Goal: Task Accomplishment & Management: Use online tool/utility

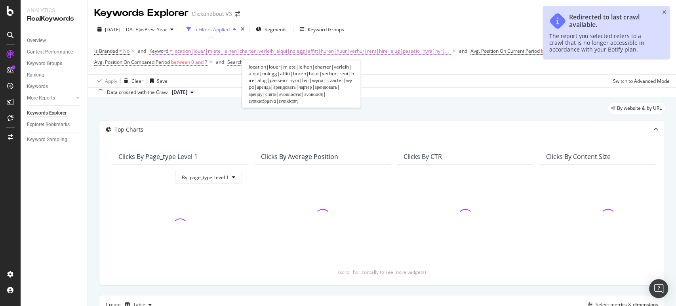
click at [332, 52] on span "location|louer|miete|leihen|charter|verleih|alqui|nolegg|affitt|huren|huur|verh…" at bounding box center [311, 51] width 277 height 11
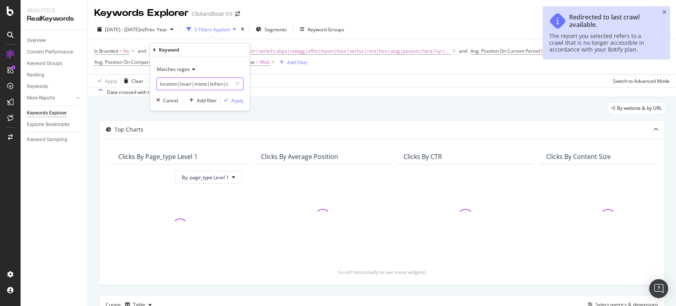
click at [190, 85] on input "location|louer|miete|leihen|charter|verleih|alqui|nolegg|affitt|huren|huur|verh…" at bounding box center [194, 84] width 75 height 13
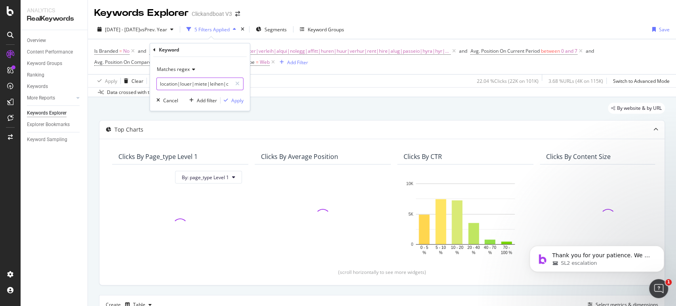
click at [212, 83] on input "location|louer|miete|leihen|charter|verleih|alqui|nolegg|affitt|huren|huur|verh…" at bounding box center [194, 84] width 75 height 13
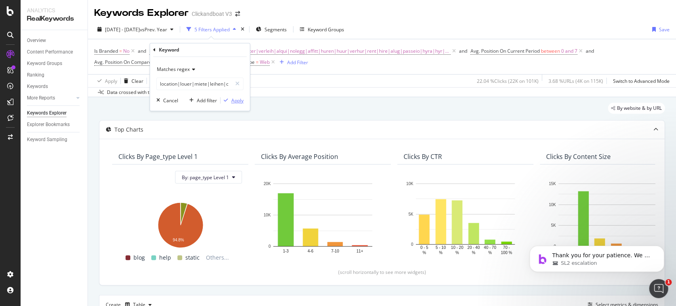
click at [238, 103] on div "Apply" at bounding box center [237, 100] width 12 height 7
